Goal: Task Accomplishment & Management: Use online tool/utility

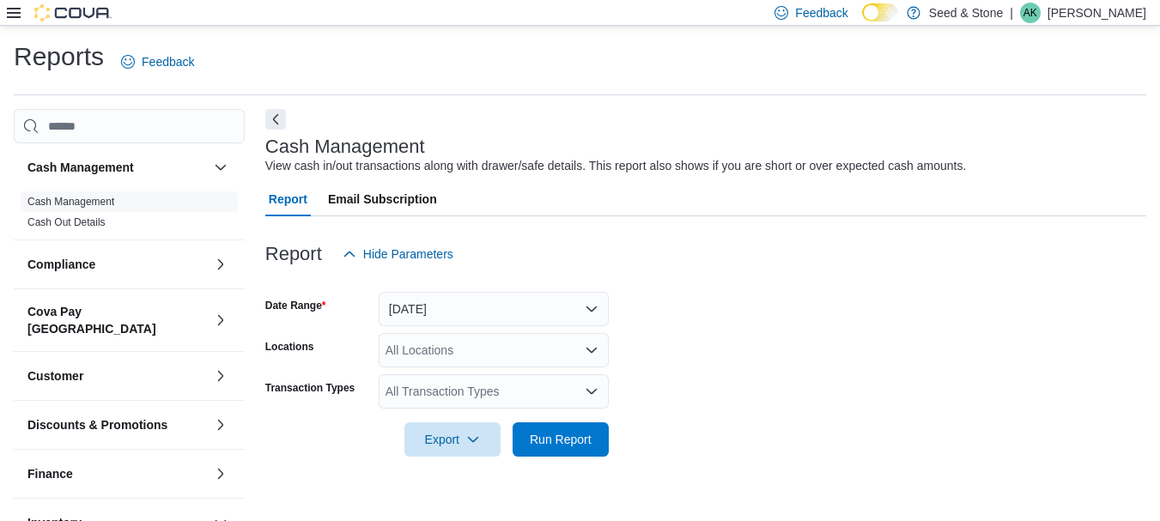
scroll to position [27, 0]
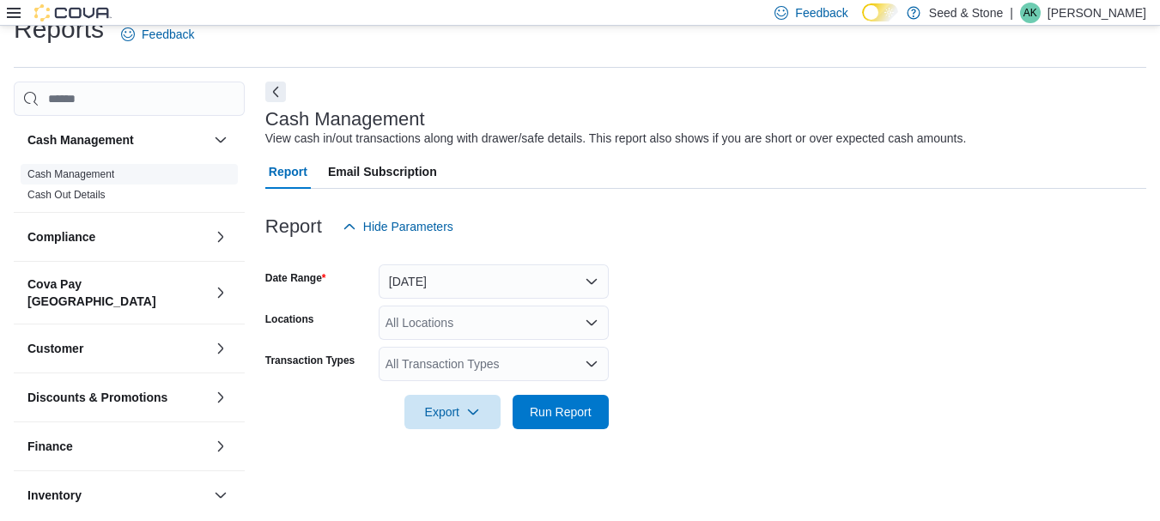
click at [93, 170] on link "Cash Management" at bounding box center [70, 174] width 87 height 12
click at [457, 285] on button "Today" at bounding box center [494, 281] width 230 height 34
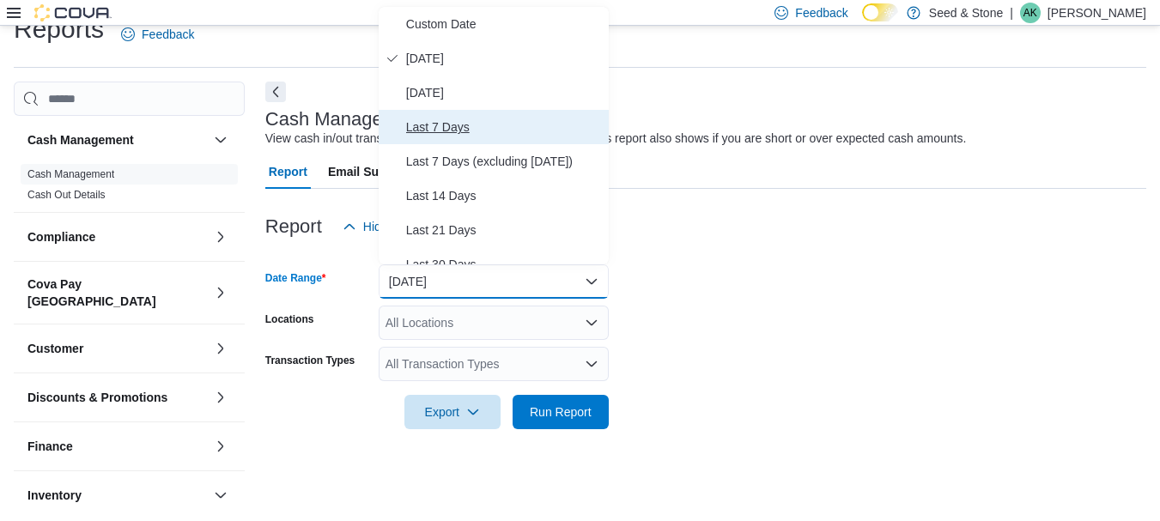
click at [457, 130] on span "Last 7 Days" at bounding box center [504, 127] width 196 height 21
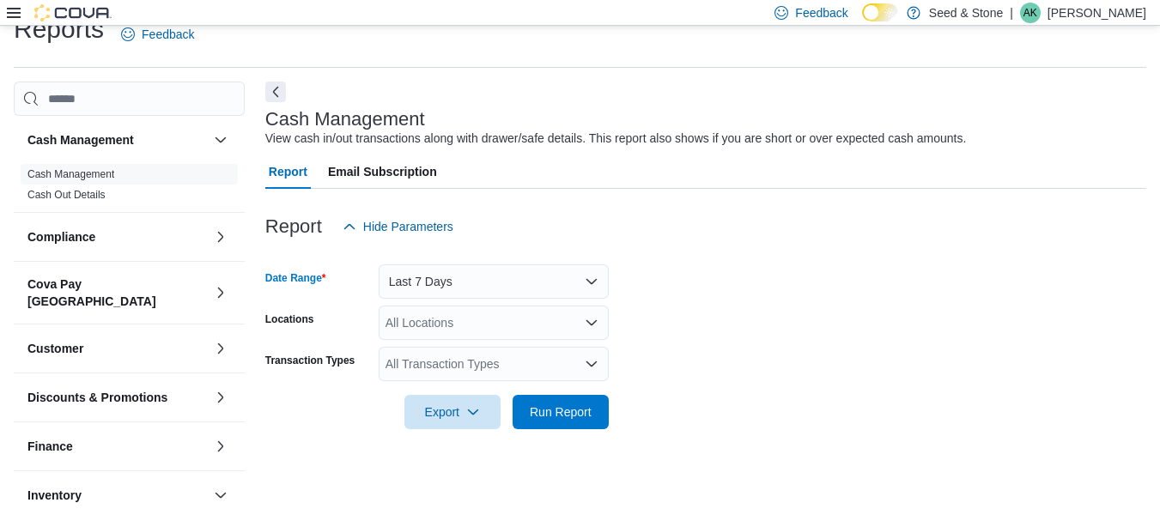
click at [450, 307] on div "All Locations" at bounding box center [494, 323] width 230 height 34
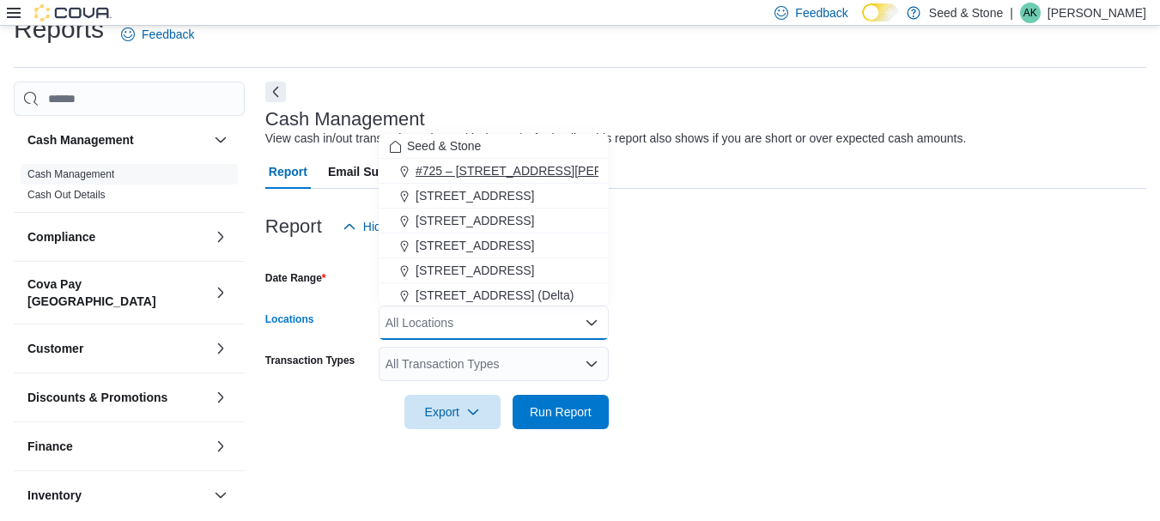
click at [434, 173] on span "#725 – [STREET_ADDRESS][PERSON_NAME])" at bounding box center [546, 170] width 262 height 17
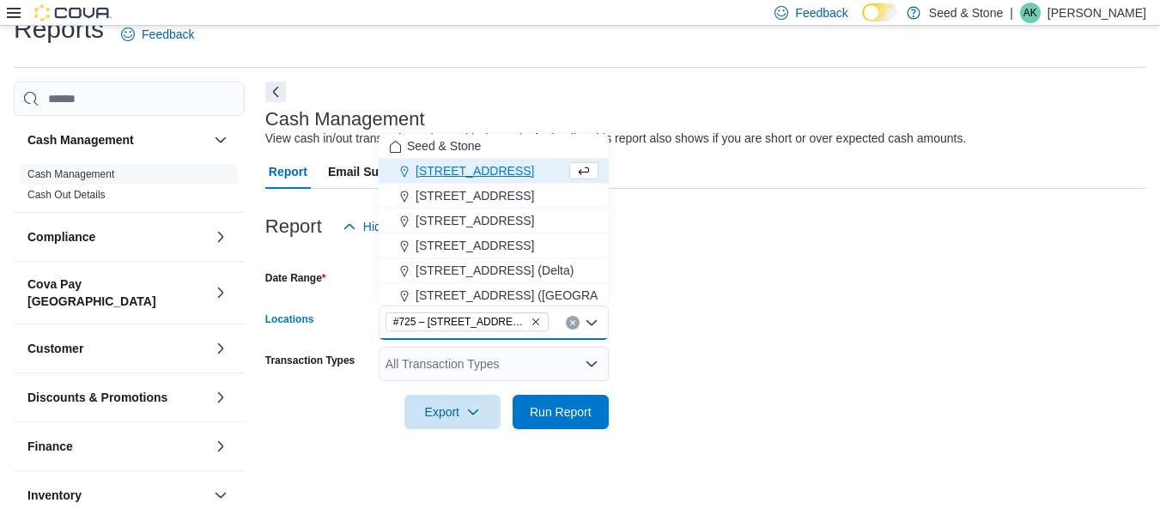
click at [468, 376] on div "All Transaction Types" at bounding box center [494, 364] width 230 height 34
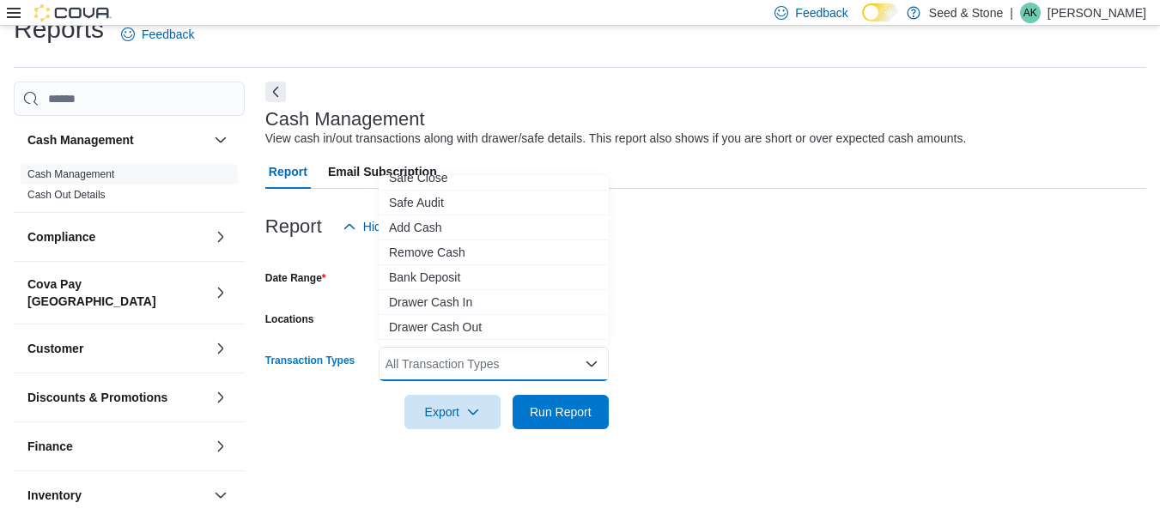
scroll to position [69, 0]
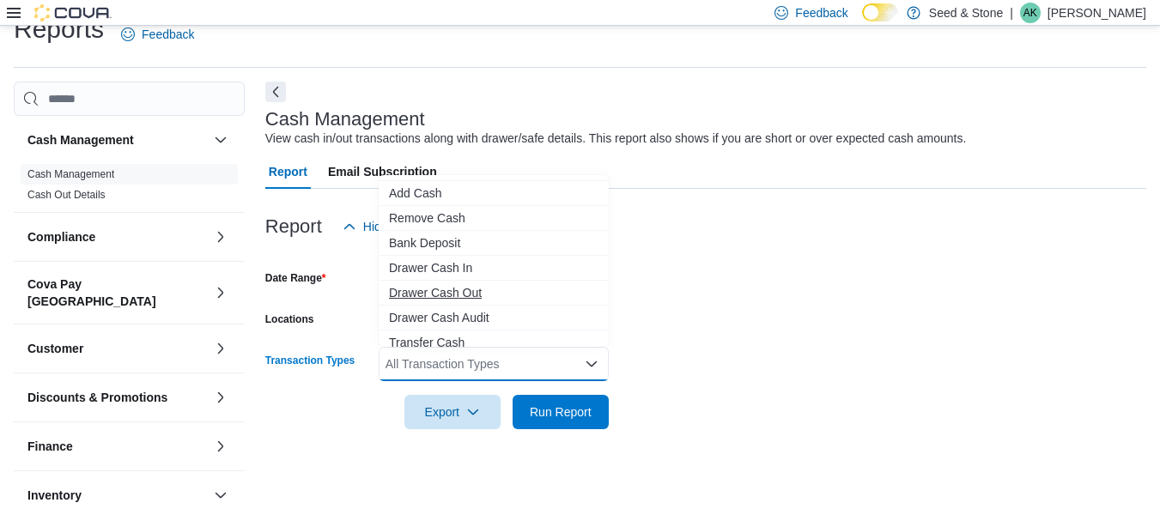
click at [477, 289] on span "Drawer Cash Out" at bounding box center [493, 292] width 209 height 17
click at [430, 336] on span "Cash Skim" at bounding box center [493, 342] width 209 height 17
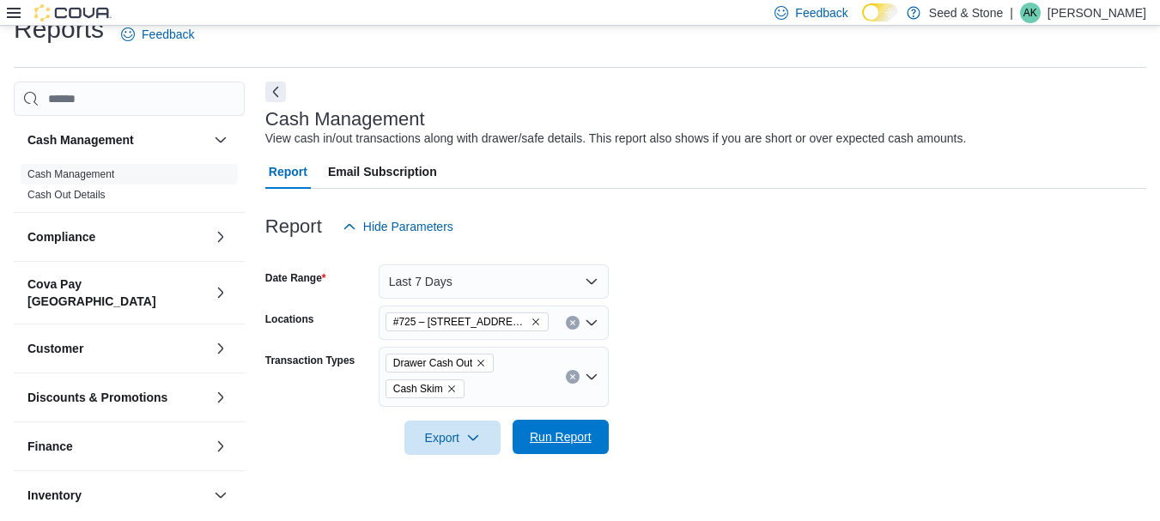
click at [577, 427] on span "Run Report" at bounding box center [561, 437] width 76 height 34
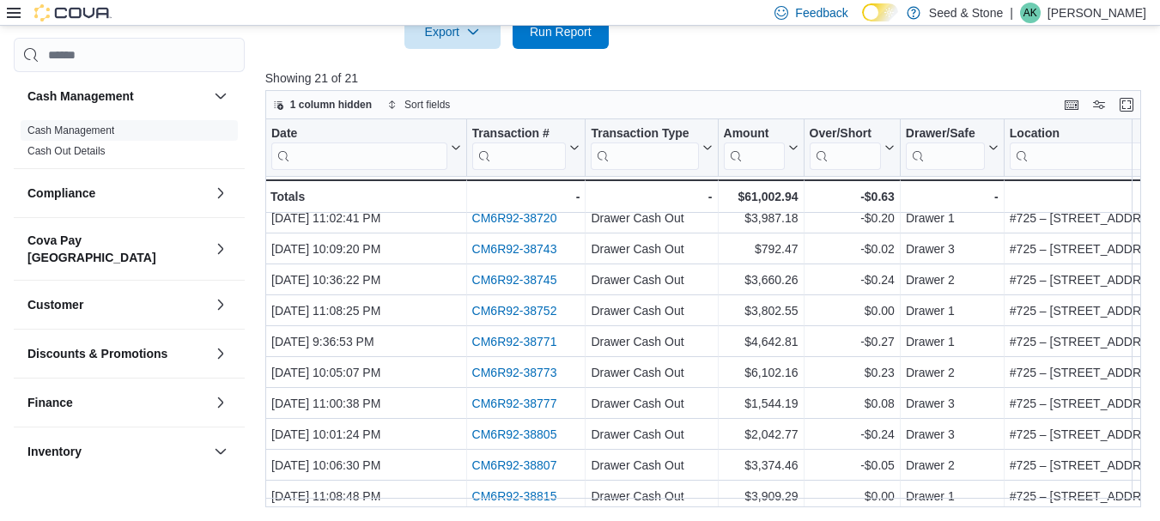
scroll to position [363, 0]
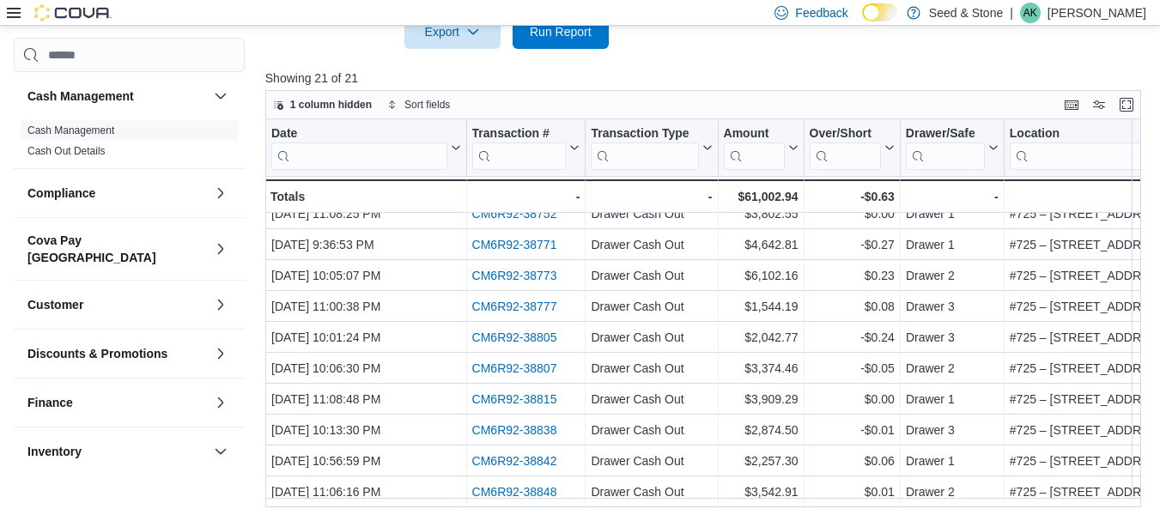
click at [10, 13] on icon at bounding box center [14, 13] width 14 height 10
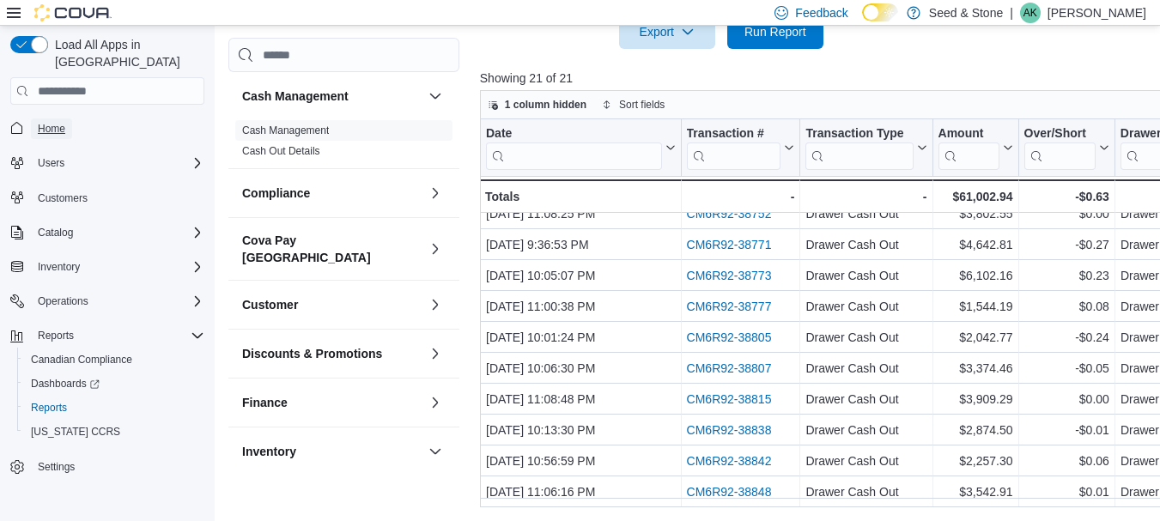
click at [58, 122] on span "Home" at bounding box center [51, 129] width 27 height 14
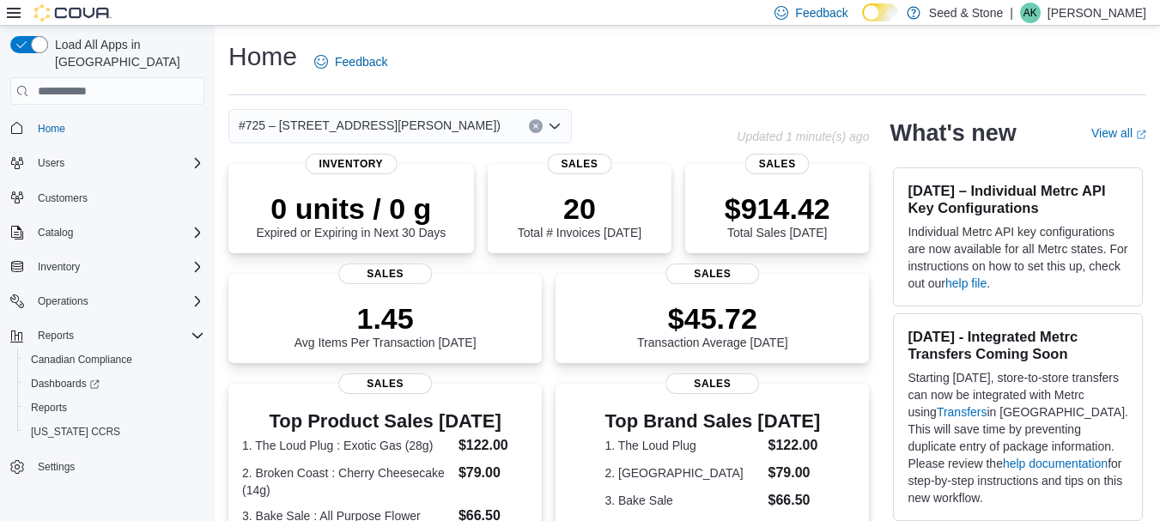
click at [622, 58] on div "Home Feedback" at bounding box center [687, 61] width 918 height 45
